Goal: Task Accomplishment & Management: Use online tool/utility

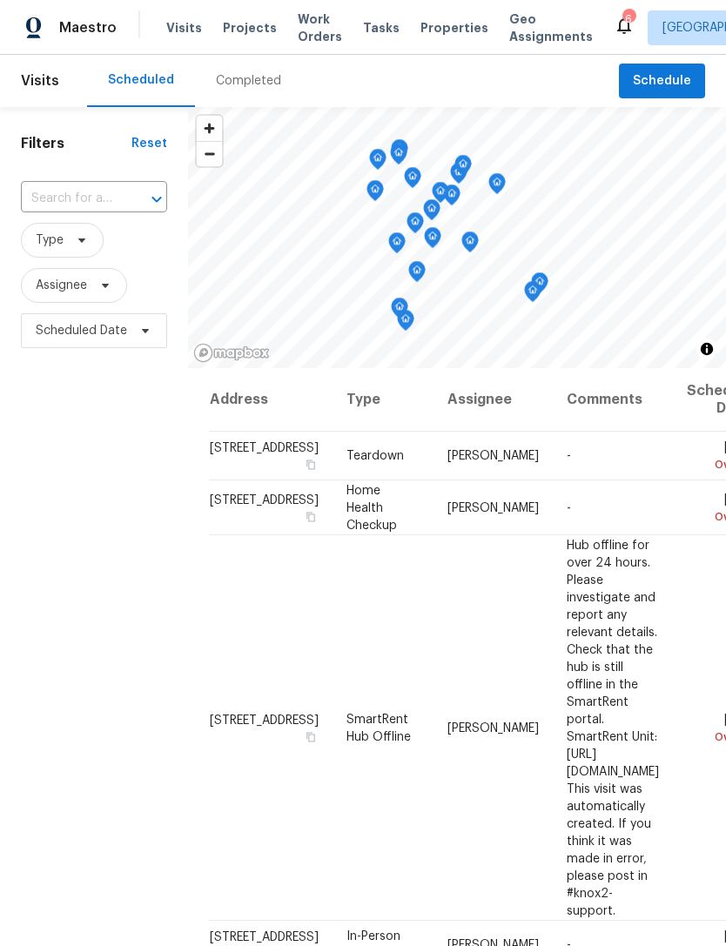
scroll to position [881, 157]
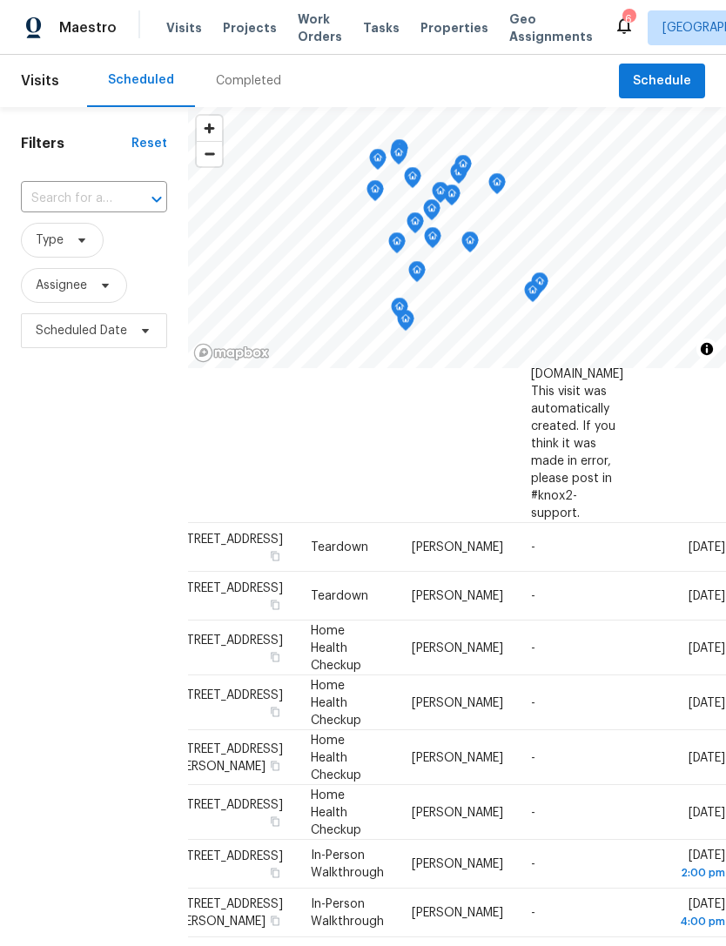
click at [420, 20] on span "Properties" at bounding box center [454, 27] width 68 height 17
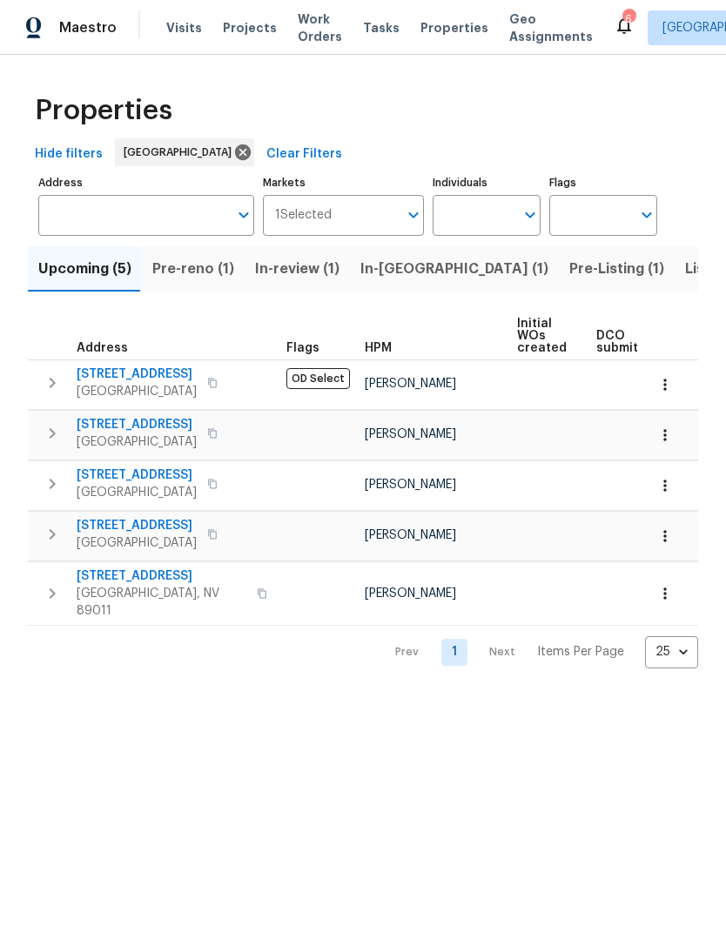
click at [196, 278] on span "Pre-reno (1)" at bounding box center [193, 269] width 82 height 24
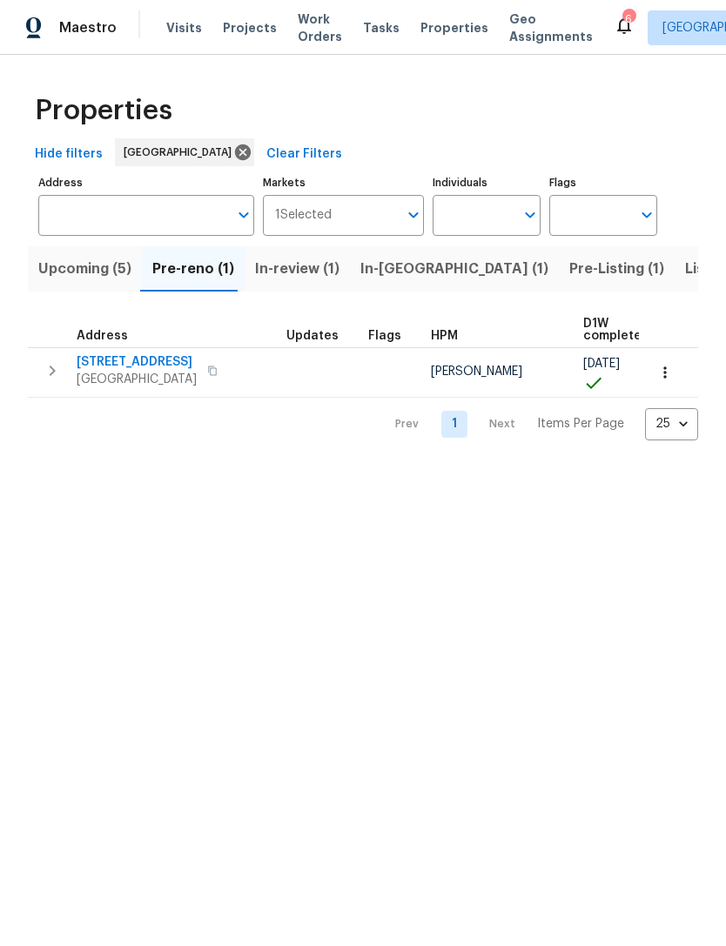
click at [76, 266] on span "Upcoming (5)" at bounding box center [84, 269] width 93 height 24
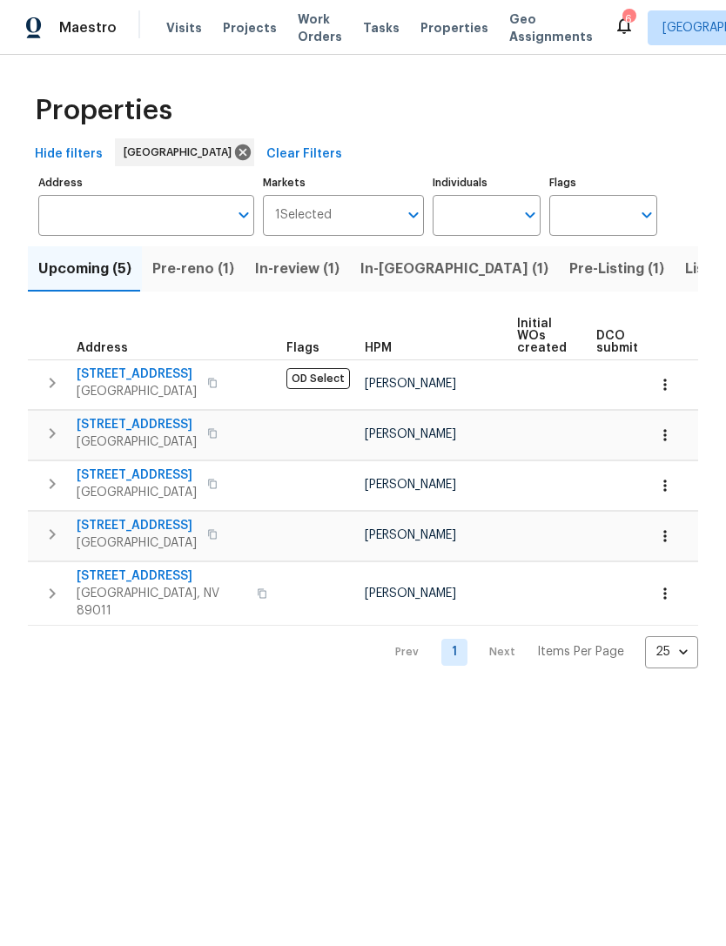
click at [91, 201] on input "Address" at bounding box center [133, 215] width 190 height 41
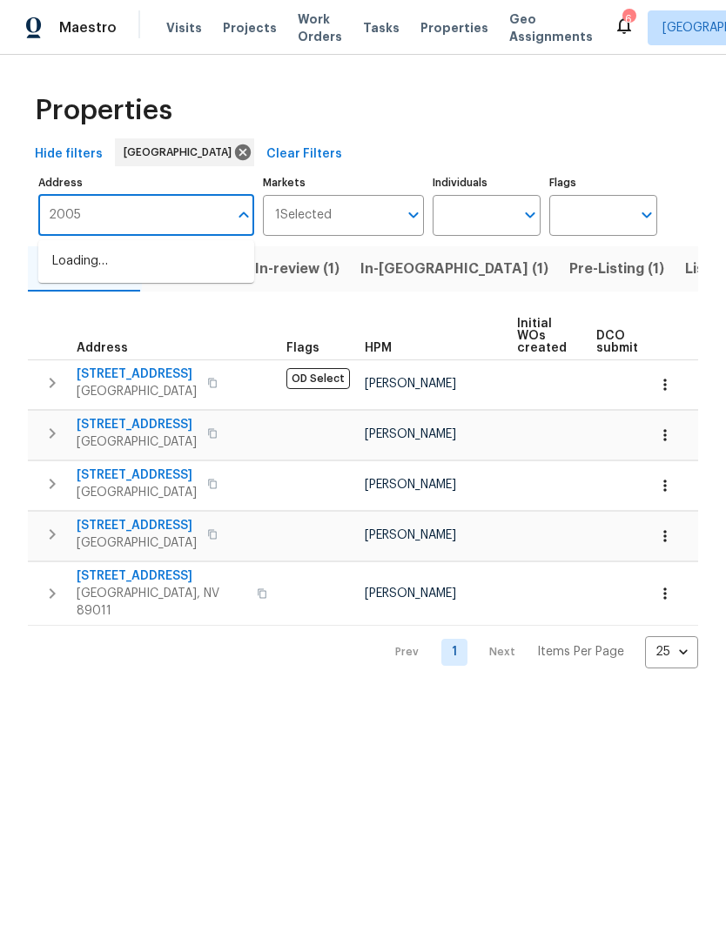
type input "2005"
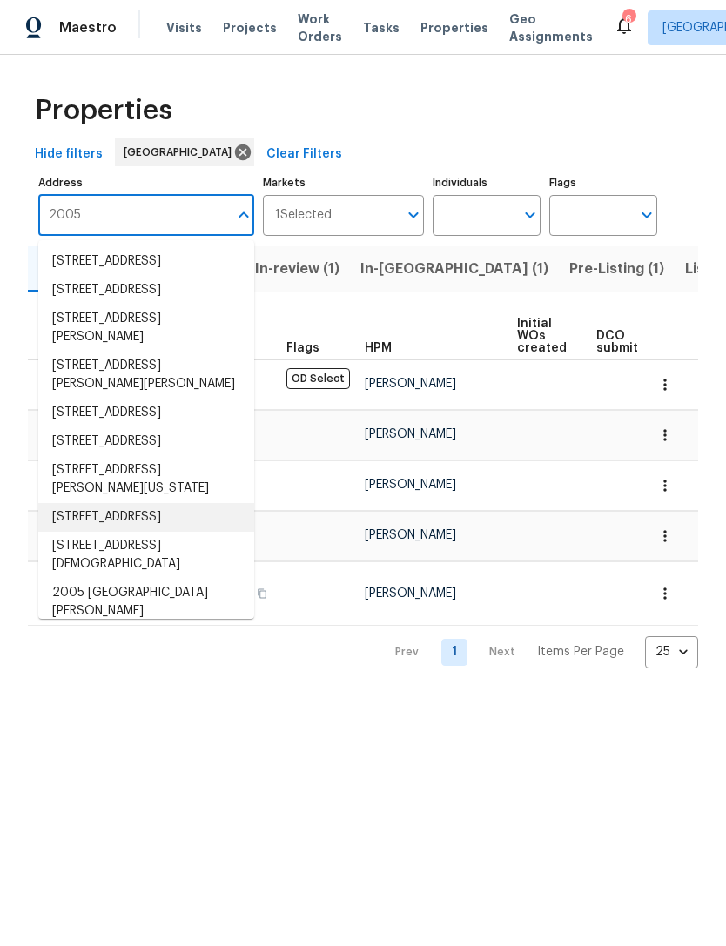
click at [97, 532] on li "2005 Fontenelle St Las Vegas NV 89102" at bounding box center [146, 517] width 216 height 29
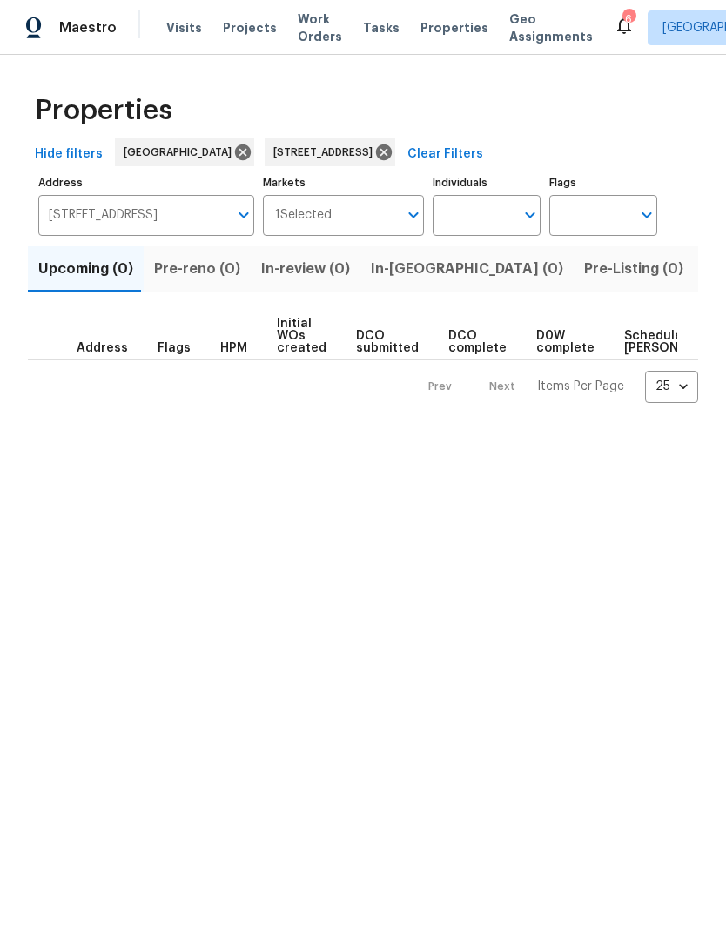
click at [704, 265] on span "Listed (1)" at bounding box center [735, 269] width 63 height 24
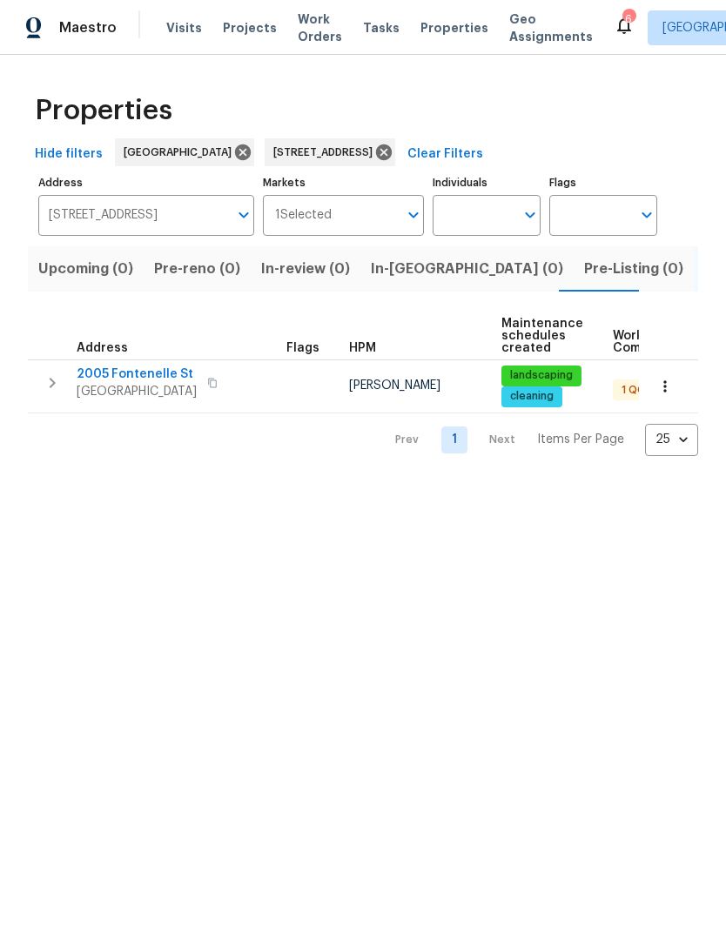
click at [107, 367] on span "2005 Fontenelle St" at bounding box center [137, 374] width 120 height 17
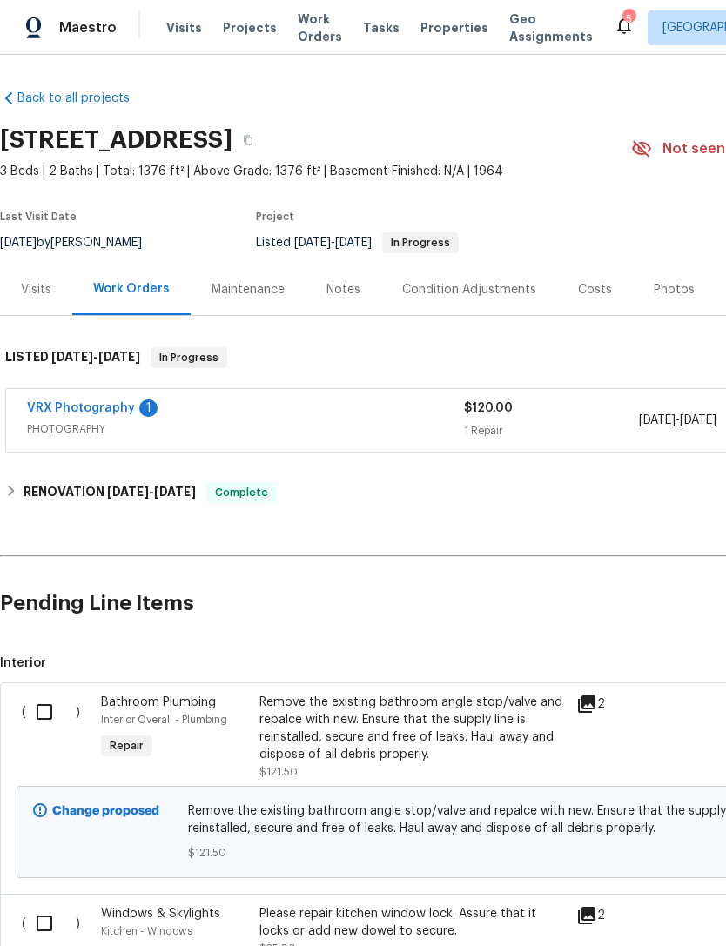
click at [37, 713] on input "checkbox" at bounding box center [51, 712] width 50 height 37
checkbox input "true"
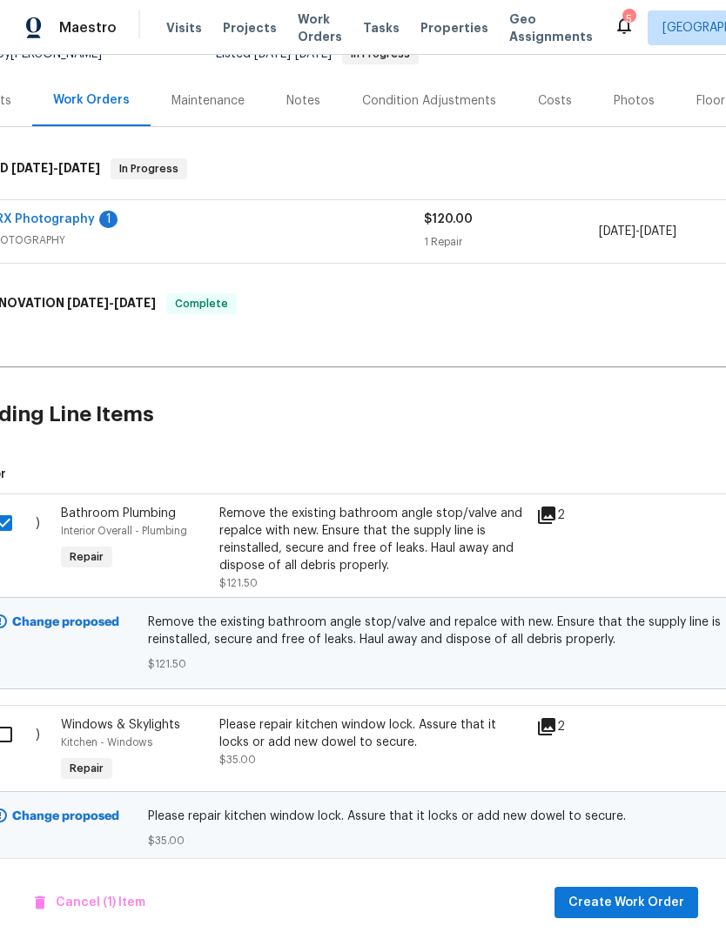
click at [8, 728] on input "checkbox" at bounding box center [11, 734] width 50 height 37
checkbox input "true"
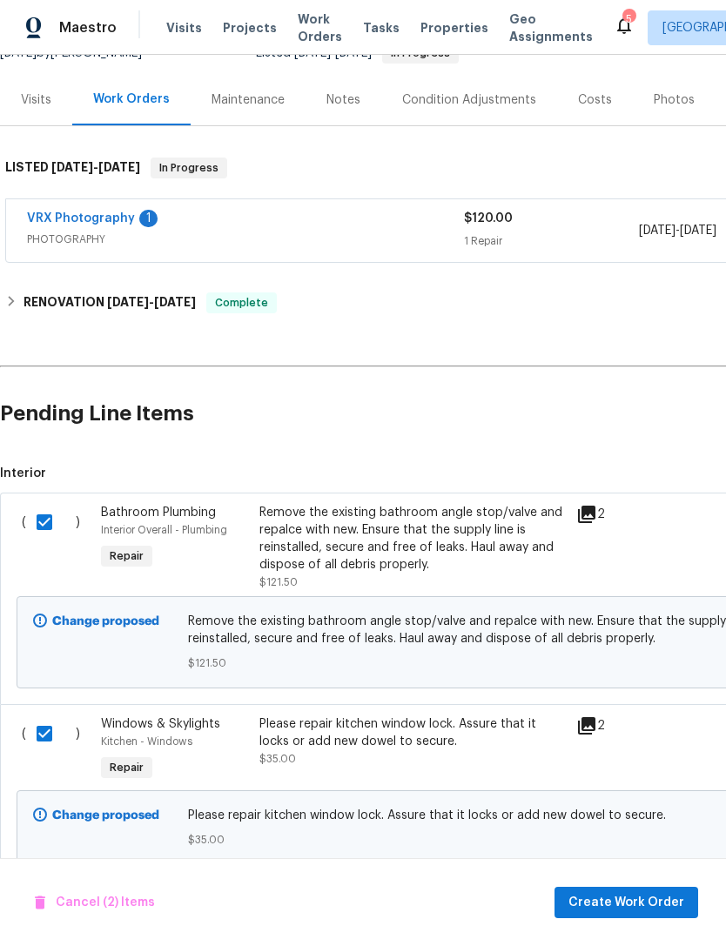
scroll to position [189, 0]
click at [594, 898] on span "Create Work Order" at bounding box center [626, 903] width 116 height 22
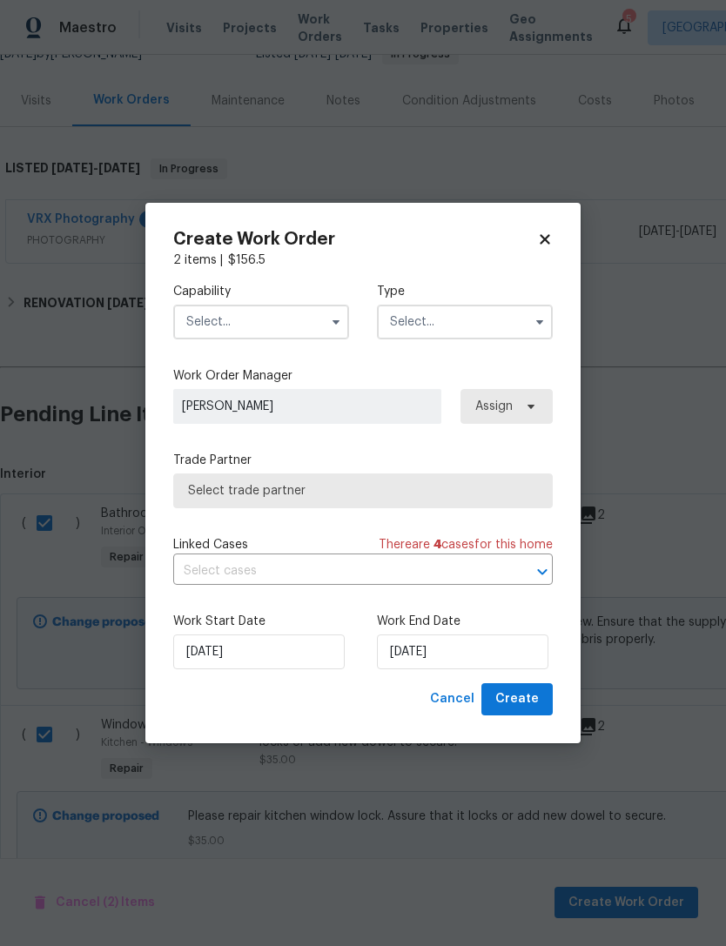
click at [203, 311] on input "text" at bounding box center [261, 322] width 176 height 35
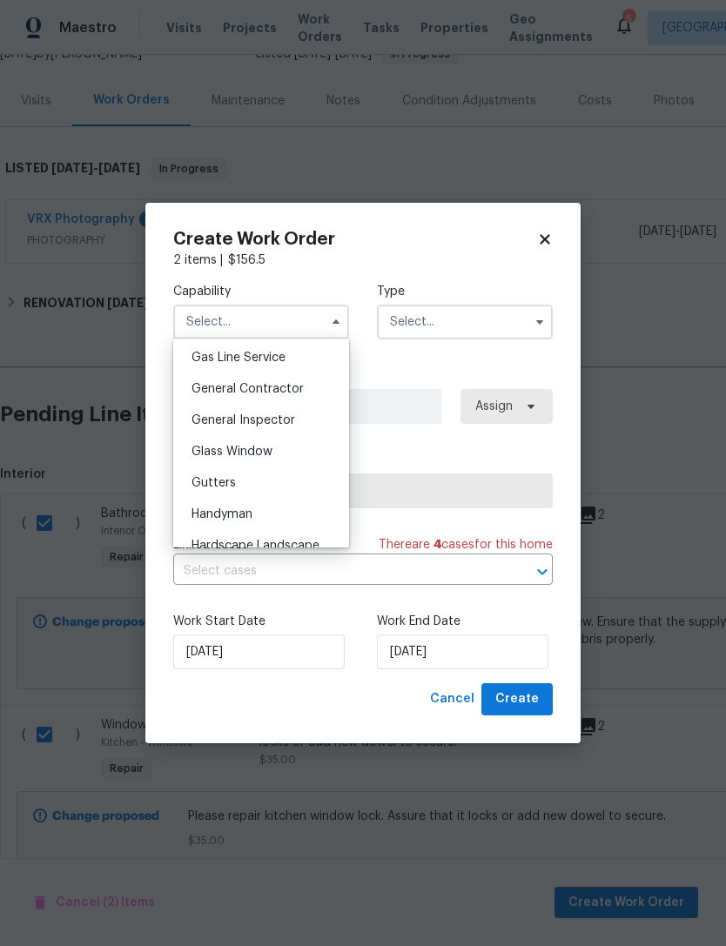
scroll to position [815, 0]
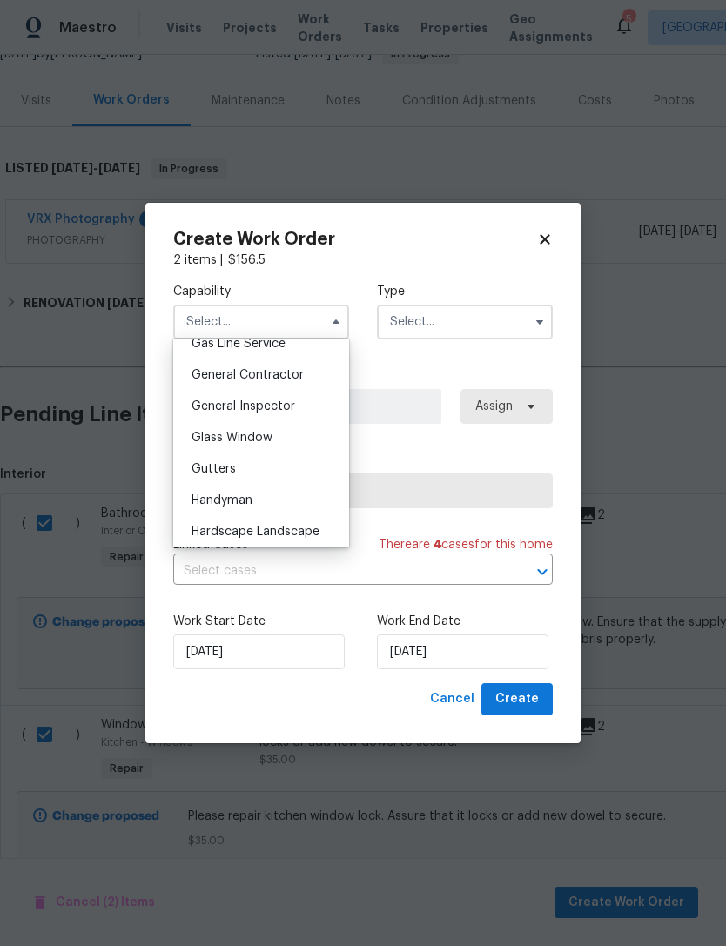
click at [218, 506] on span "Handyman" at bounding box center [221, 500] width 61 height 12
type input "Handyman"
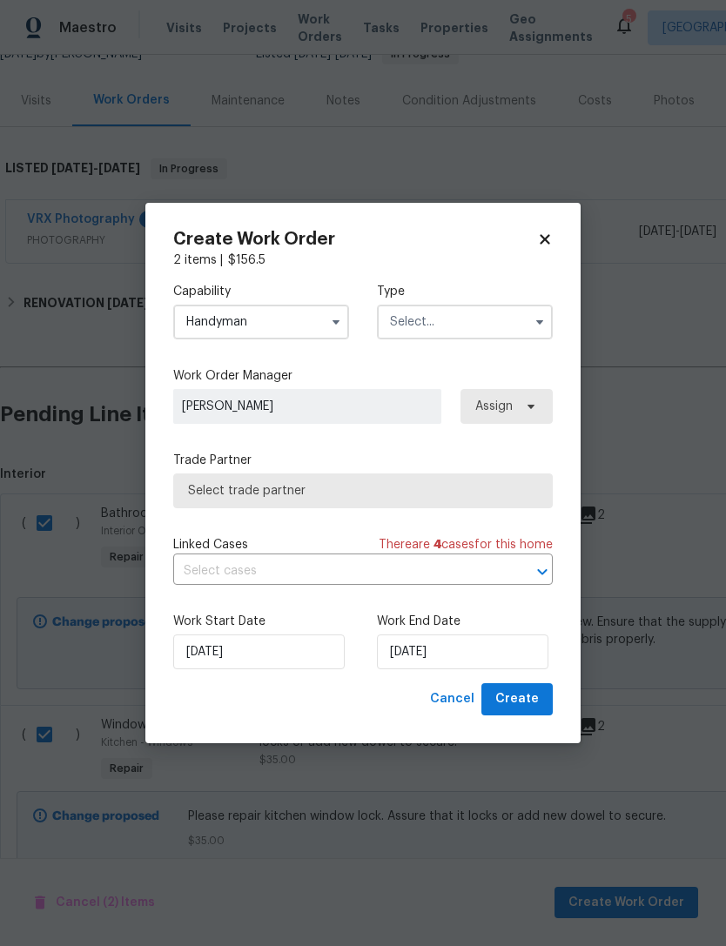
click at [401, 327] on input "text" at bounding box center [465, 322] width 176 height 35
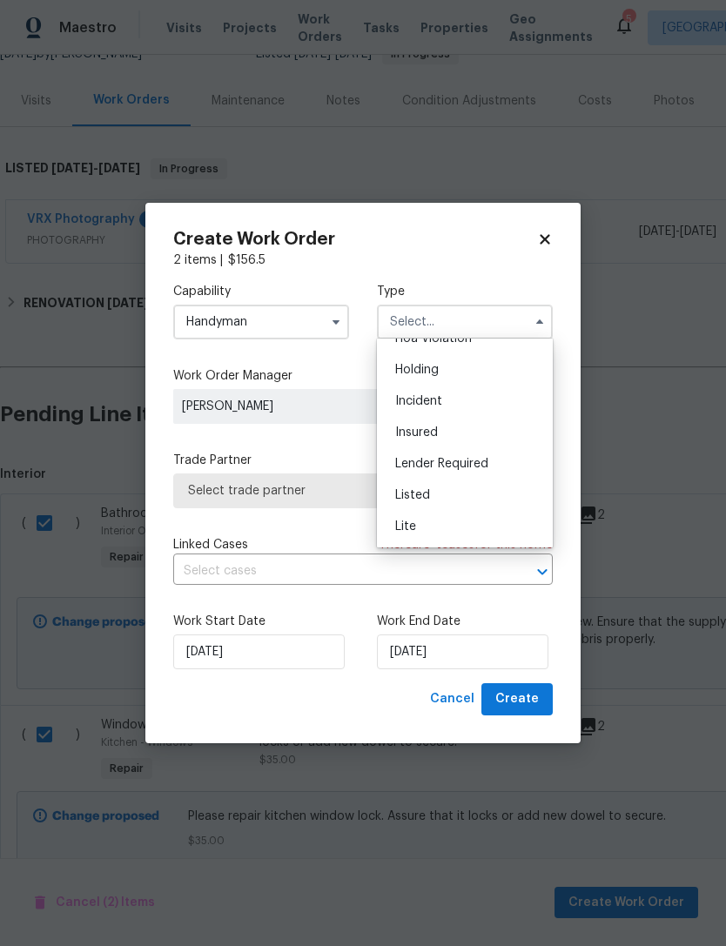
scroll to position [109, 0]
click at [411, 446] on div "Listed" at bounding box center [464, 437] width 167 height 31
type input "Listed"
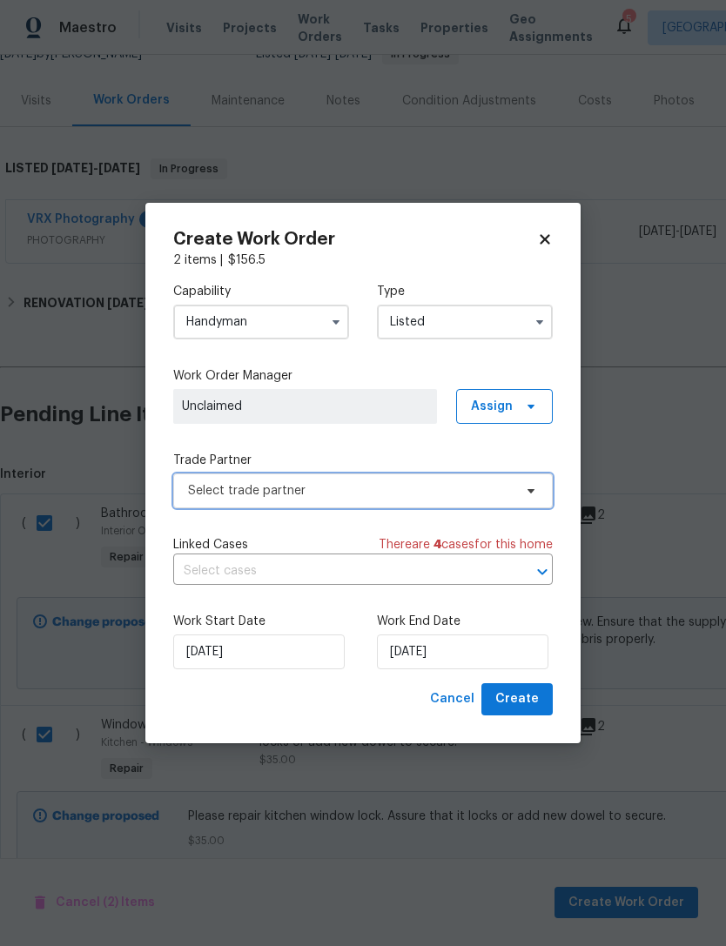
click at [184, 492] on span "Select trade partner" at bounding box center [362, 490] width 379 height 35
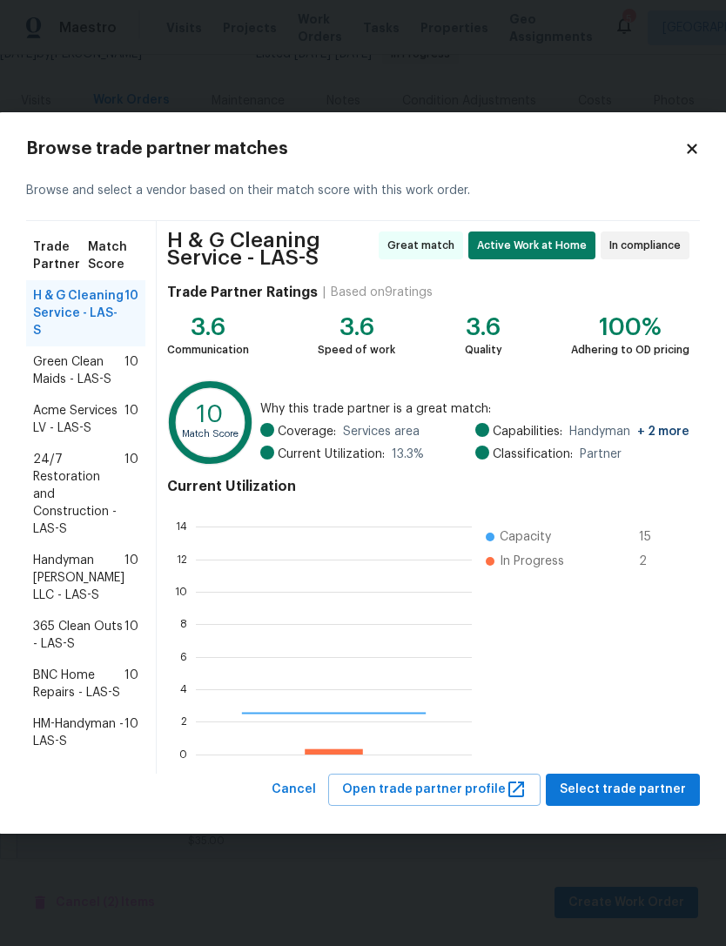
scroll to position [244, 276]
click at [41, 298] on span "H & G Cleaning Service - LAS-S" at bounding box center [78, 313] width 91 height 52
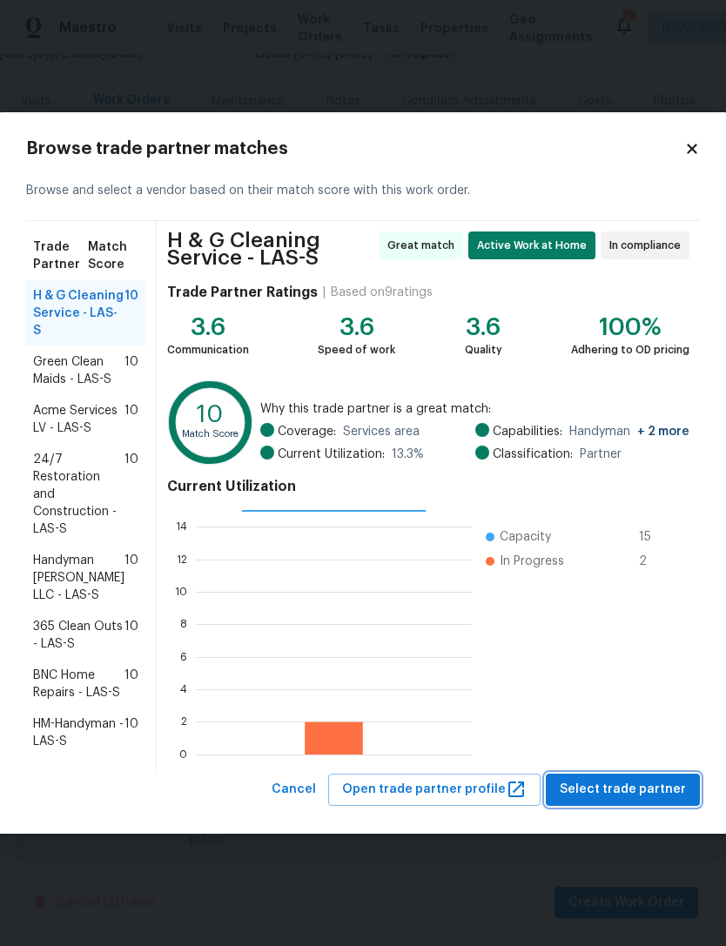
click at [624, 779] on span "Select trade partner" at bounding box center [623, 790] width 126 height 22
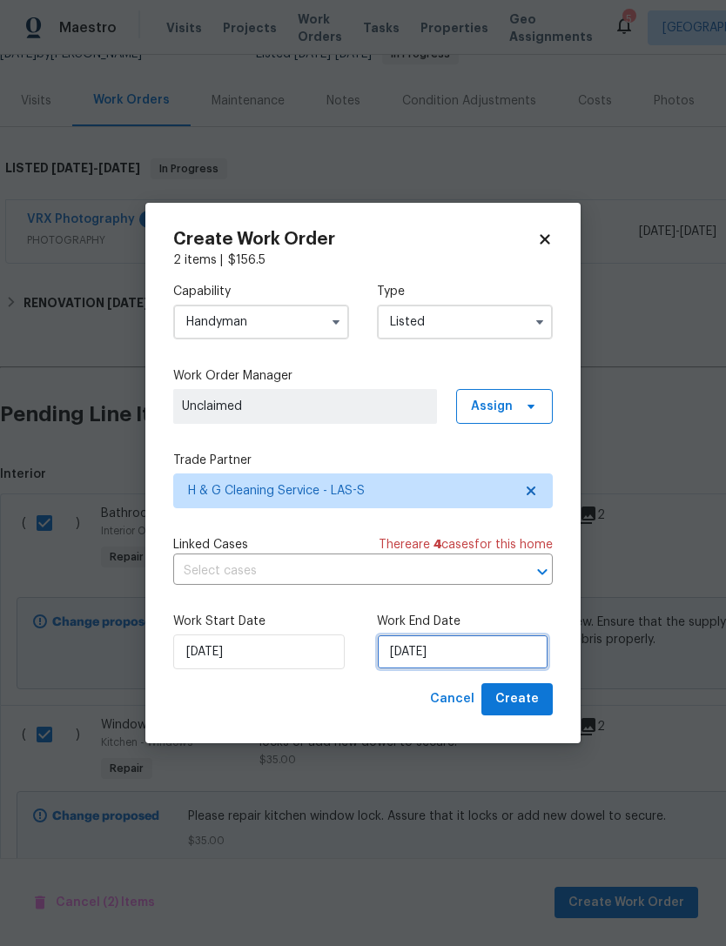
click at [398, 643] on input "[DATE]" at bounding box center [462, 651] width 171 height 35
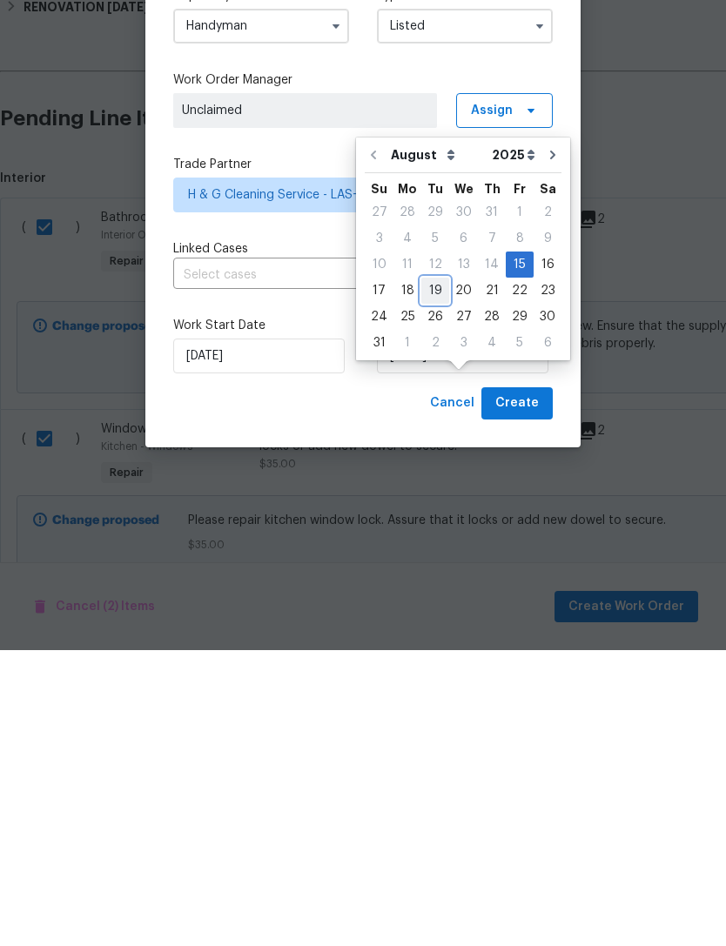
click at [434, 574] on div "19" at bounding box center [435, 586] width 28 height 24
type input "[DATE]"
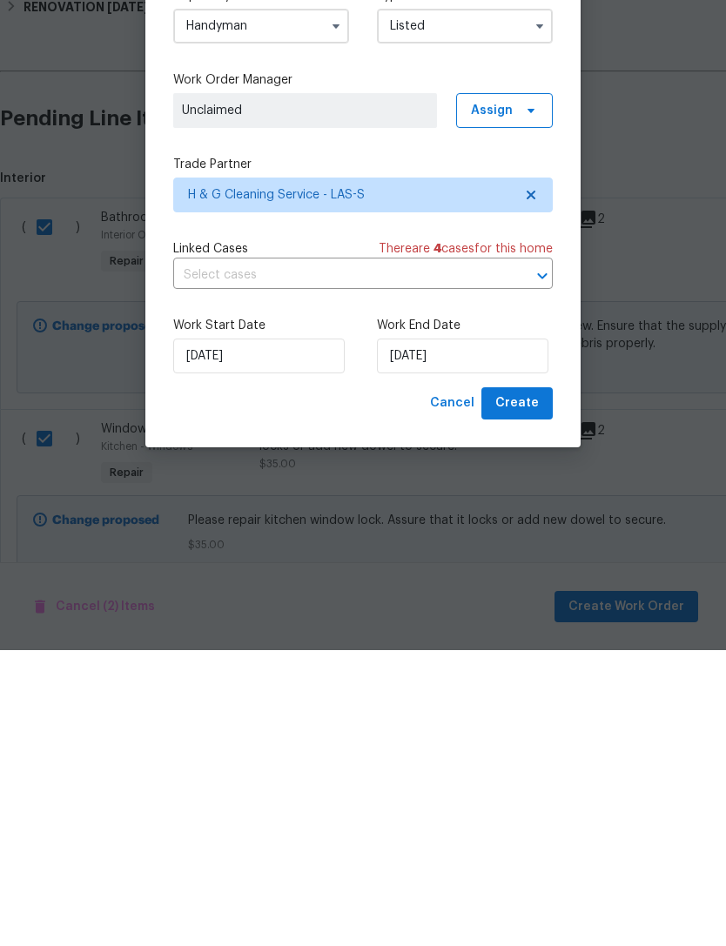
scroll to position [56, 0]
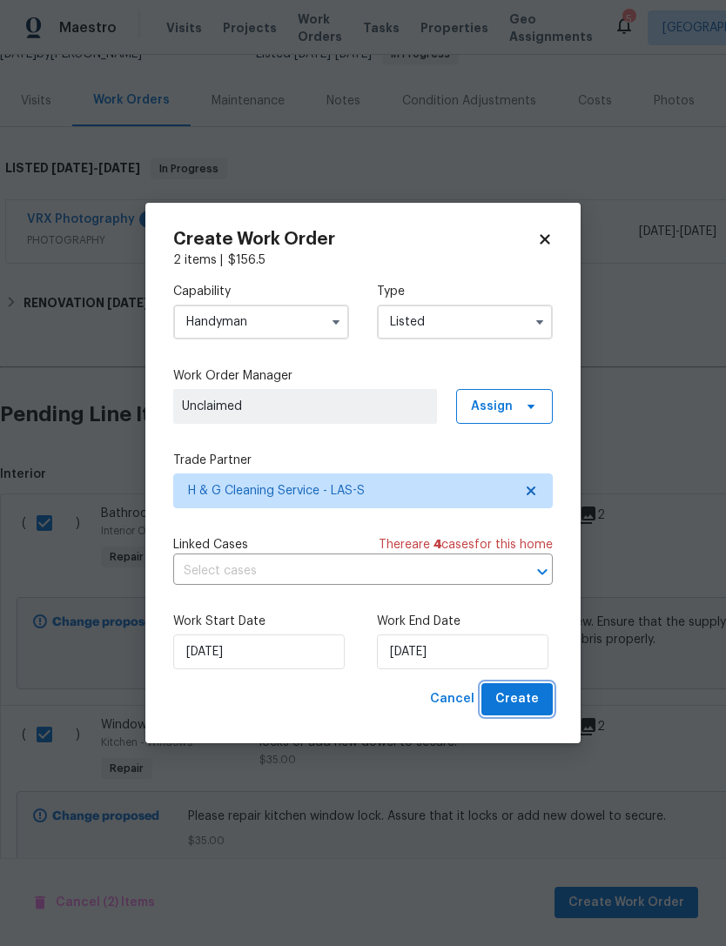
click at [535, 714] on button "Create" at bounding box center [516, 699] width 71 height 32
checkbox input "false"
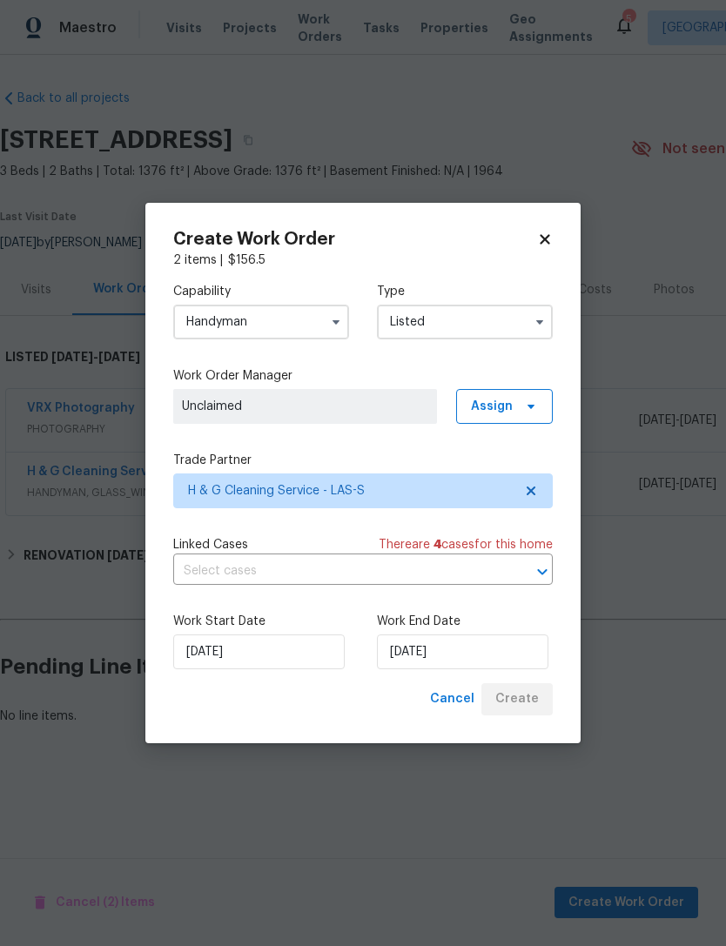
scroll to position [0, 0]
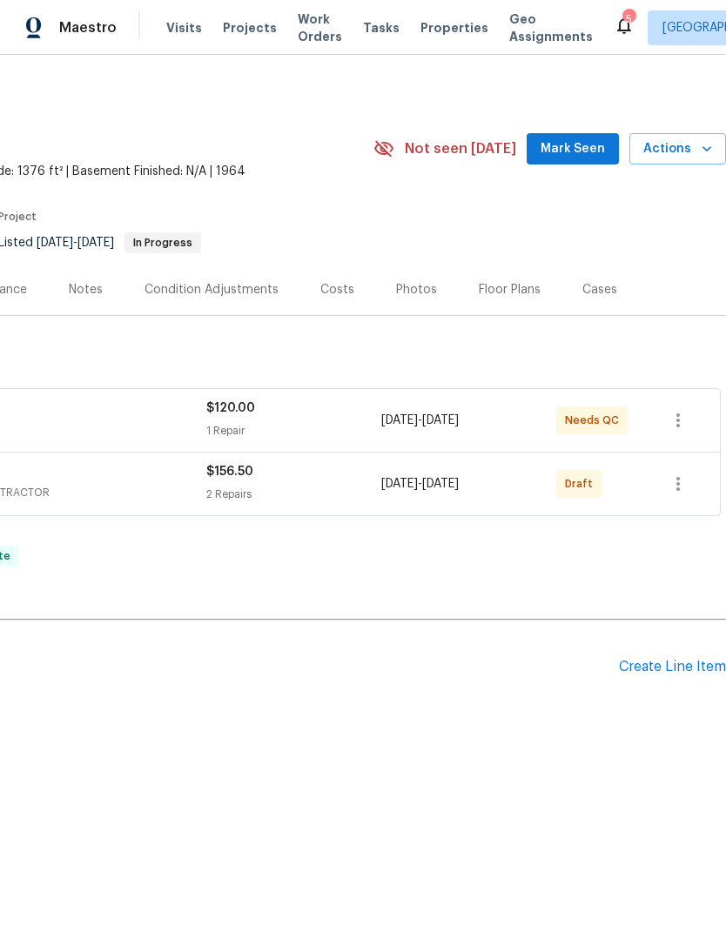
scroll to position [0, 258]
click at [677, 481] on icon "button" at bounding box center [677, 483] width 21 height 21
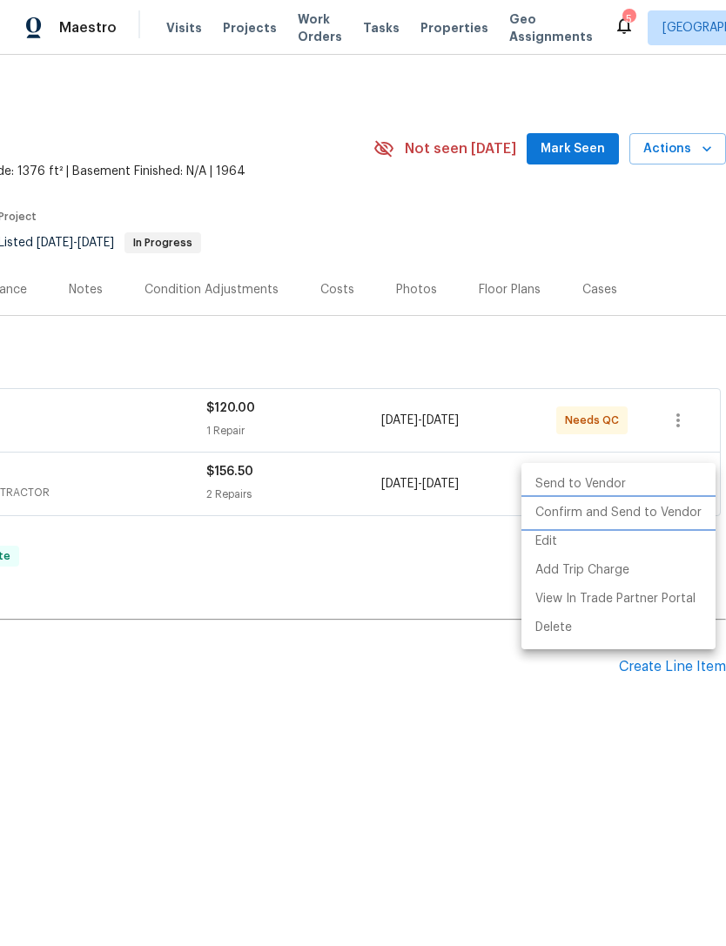
click at [633, 514] on li "Confirm and Send to Vendor" at bounding box center [618, 513] width 194 height 29
